Goal: Contribute content

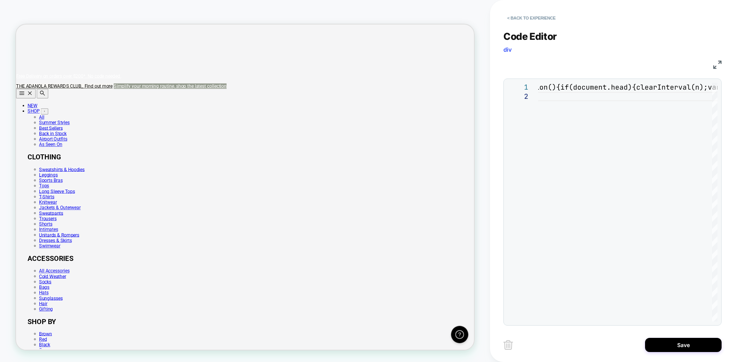
scroll to position [0, 611]
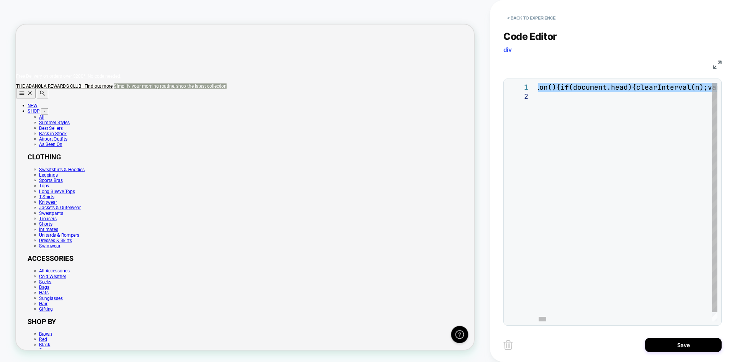
type textarea "**********"
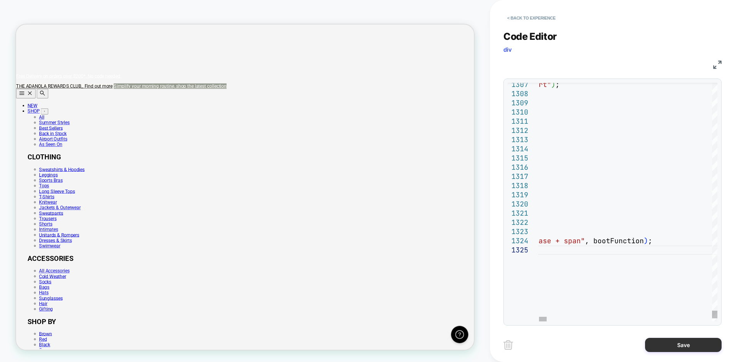
scroll to position [0, 0]
click at [687, 353] on div "Save" at bounding box center [612, 344] width 218 height 19
click at [684, 345] on button "Save" at bounding box center [683, 345] width 77 height 14
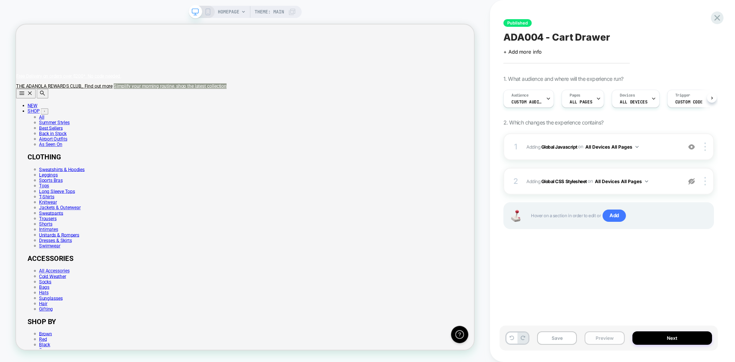
scroll to position [0, 0]
click at [556, 346] on div "Save Preview Next" at bounding box center [609, 337] width 218 height 25
click at [559, 338] on button "Save" at bounding box center [557, 337] width 40 height 13
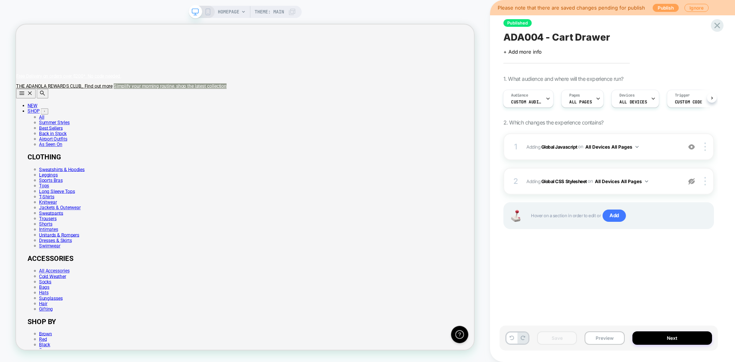
click at [663, 8] on button "Publish" at bounding box center [666, 8] width 26 height 8
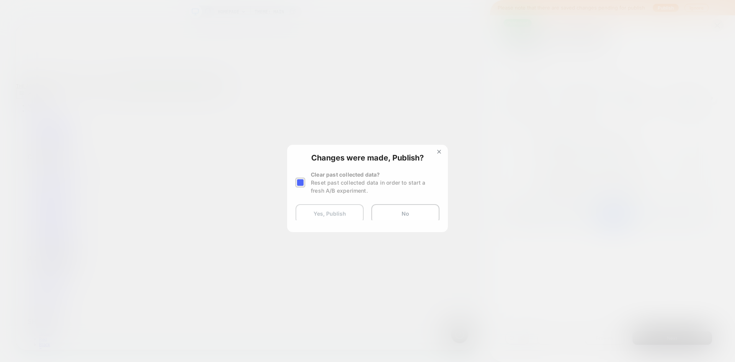
scroll to position [0, 0]
click at [304, 180] on div at bounding box center [301, 183] width 10 height 10
click at [323, 216] on button "Yes, Publish" at bounding box center [330, 213] width 68 height 19
